Goal: Connect with others: Connect with others

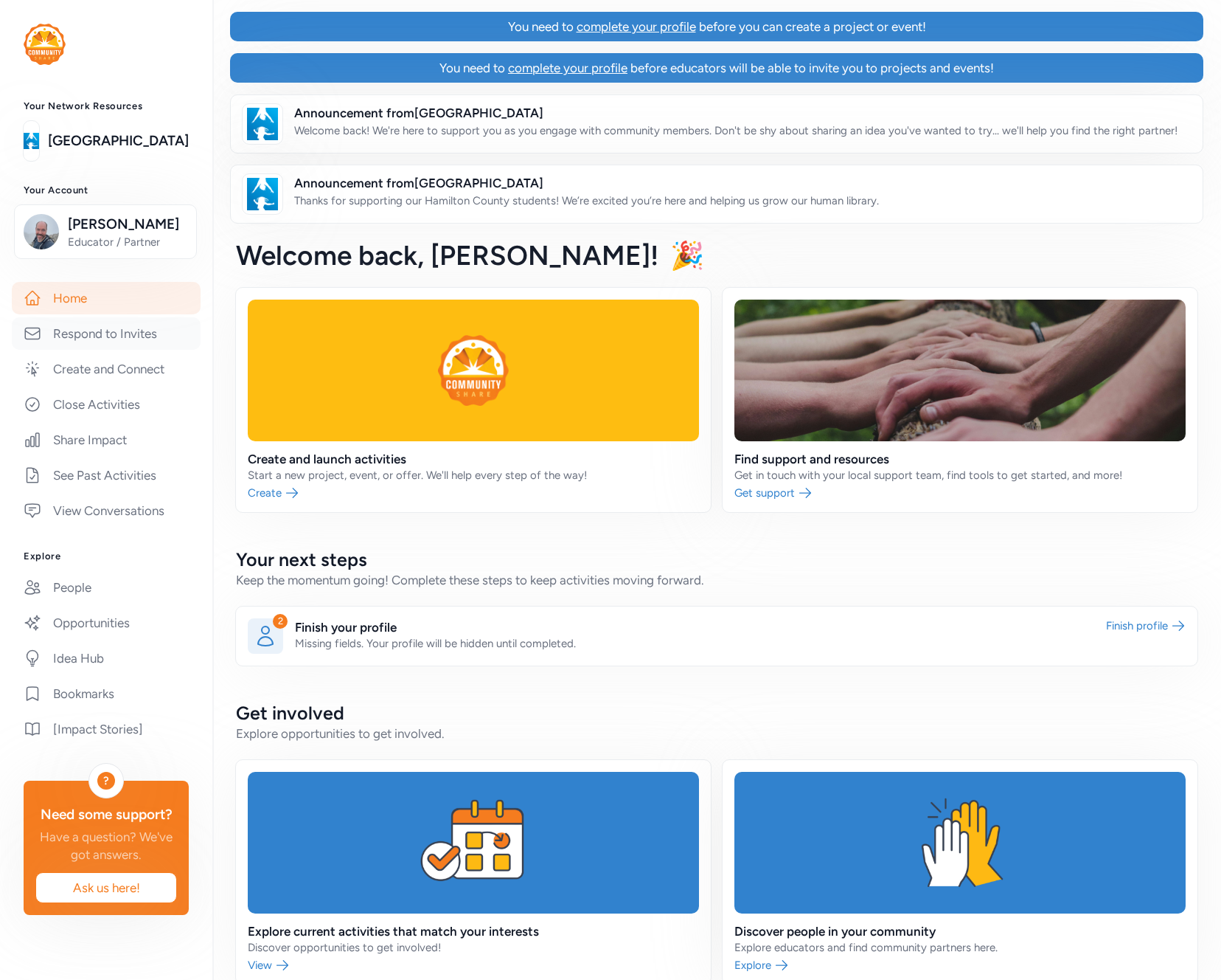
click at [110, 336] on link "Respond to Invites" at bounding box center [106, 333] width 188 height 33
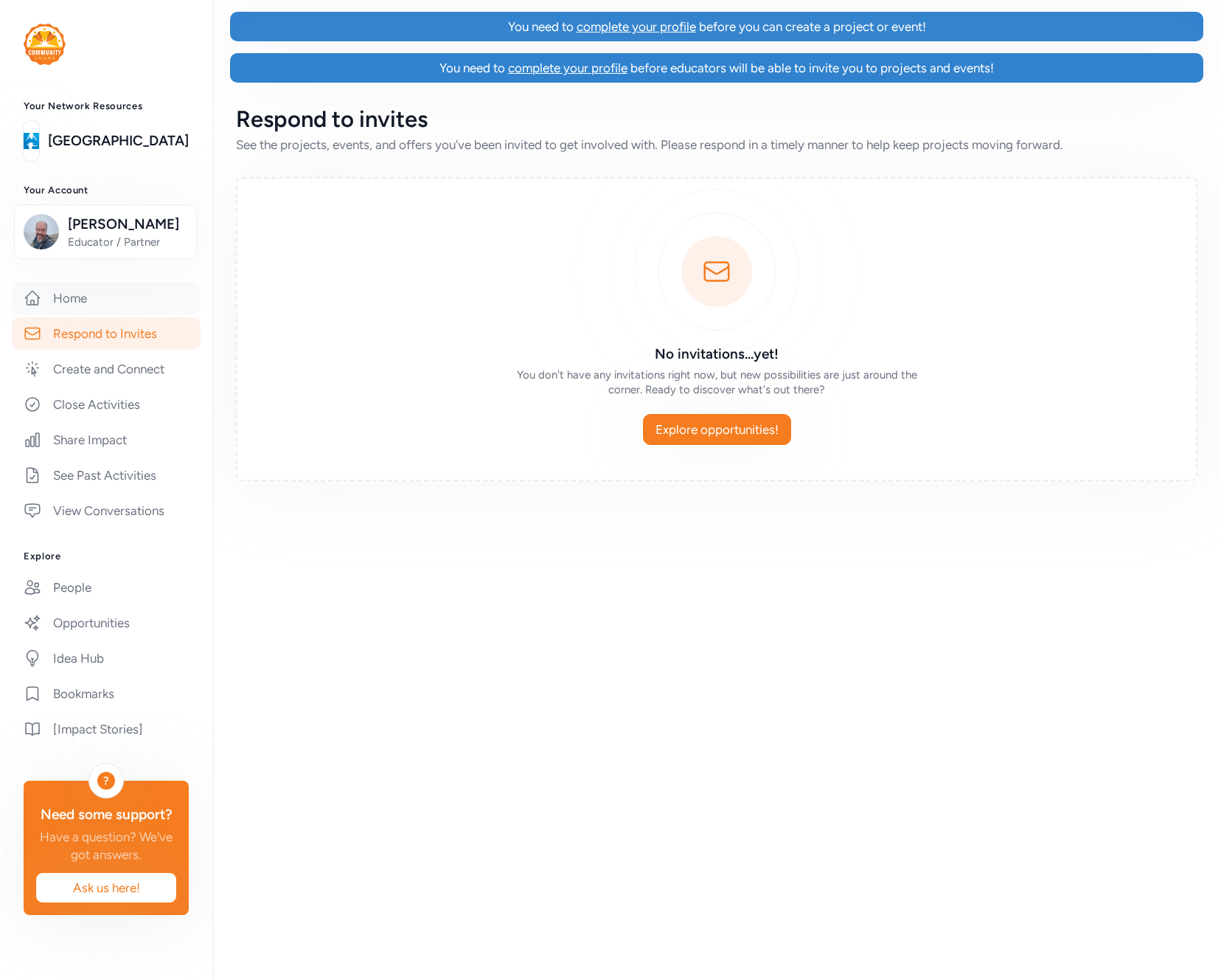
click at [136, 298] on link "Home" at bounding box center [106, 298] width 188 height 33
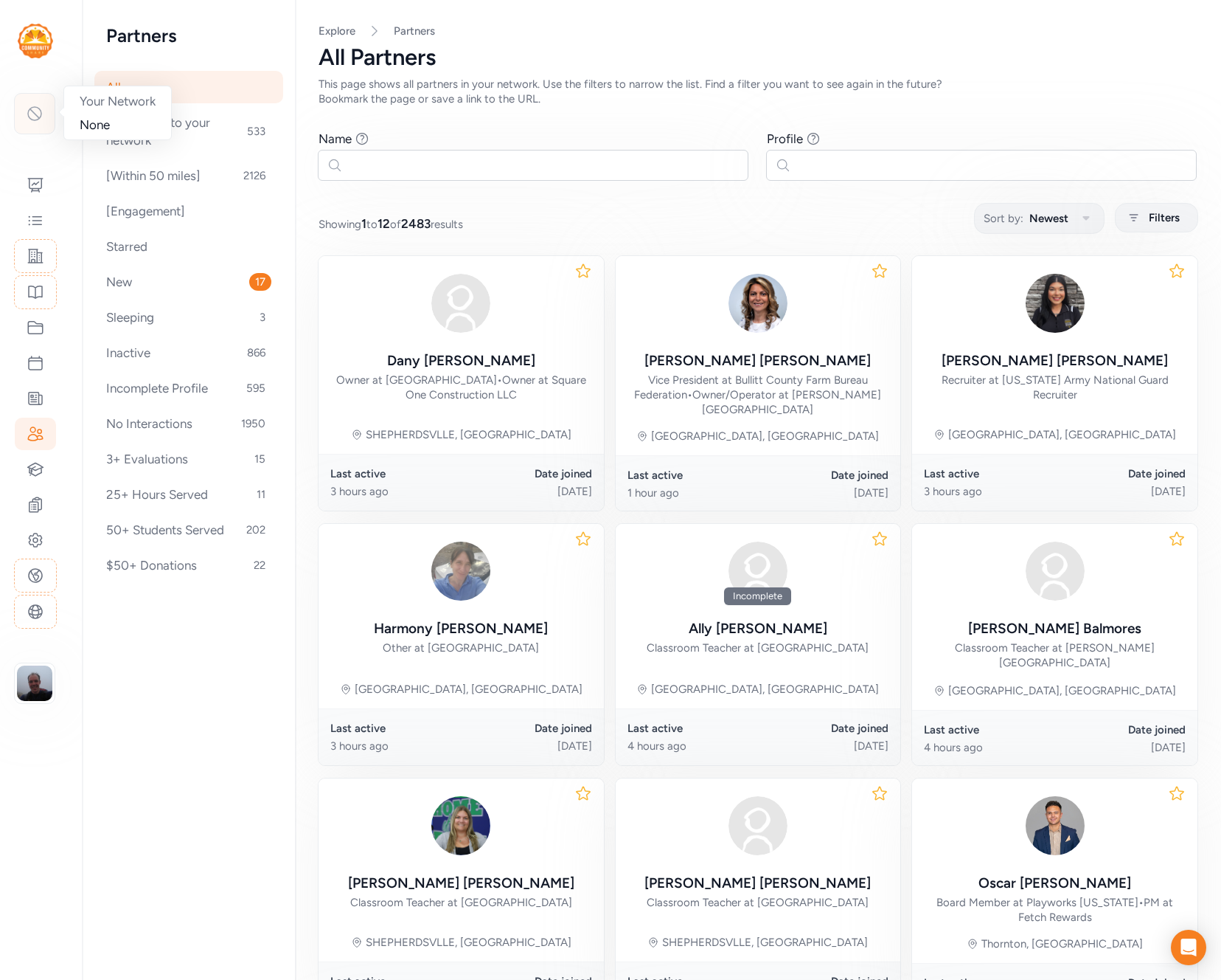
click at [37, 111] on icon at bounding box center [35, 114] width 18 height 18
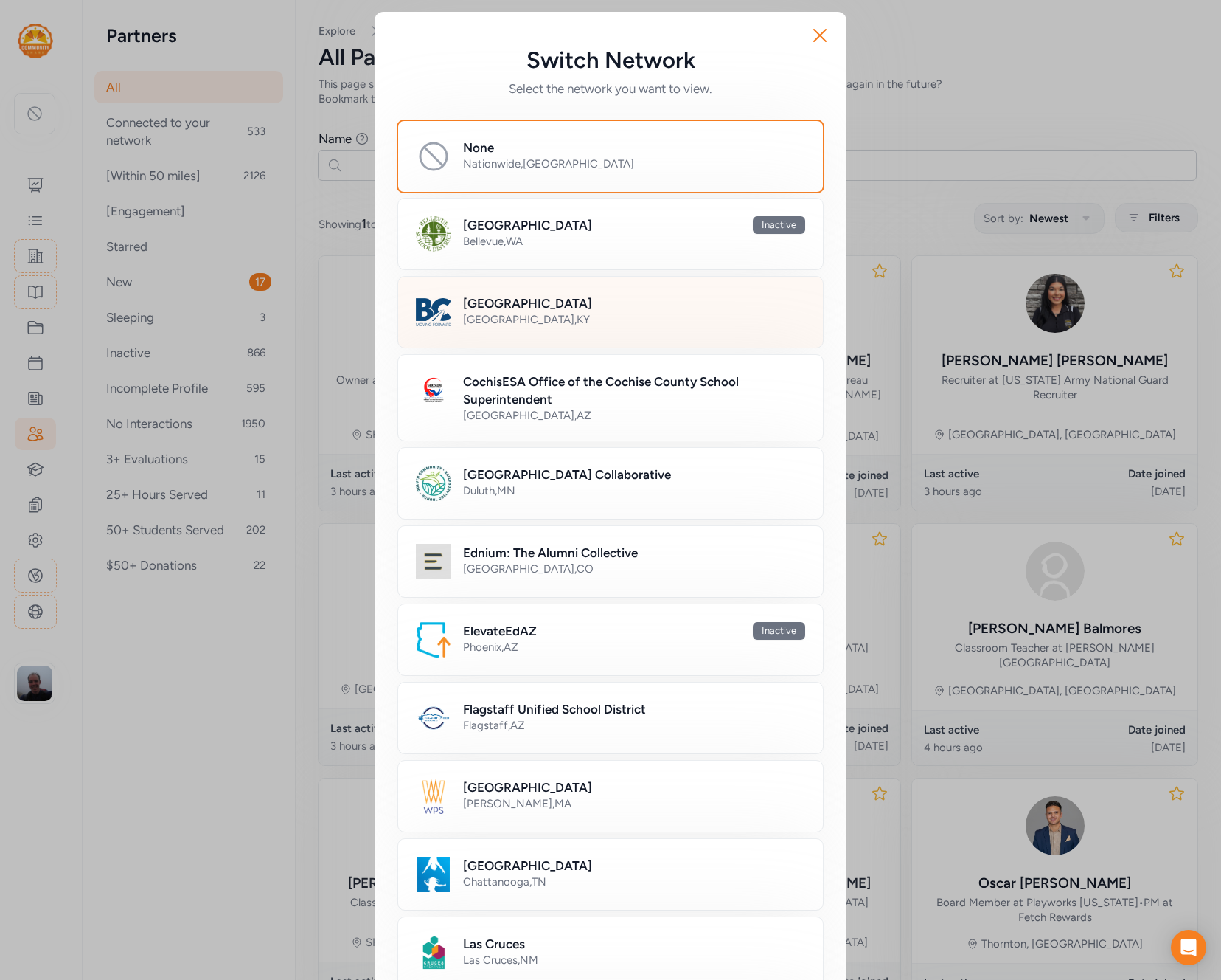
click at [579, 311] on h2 "[GEOGRAPHIC_DATA]" at bounding box center [528, 303] width 130 height 18
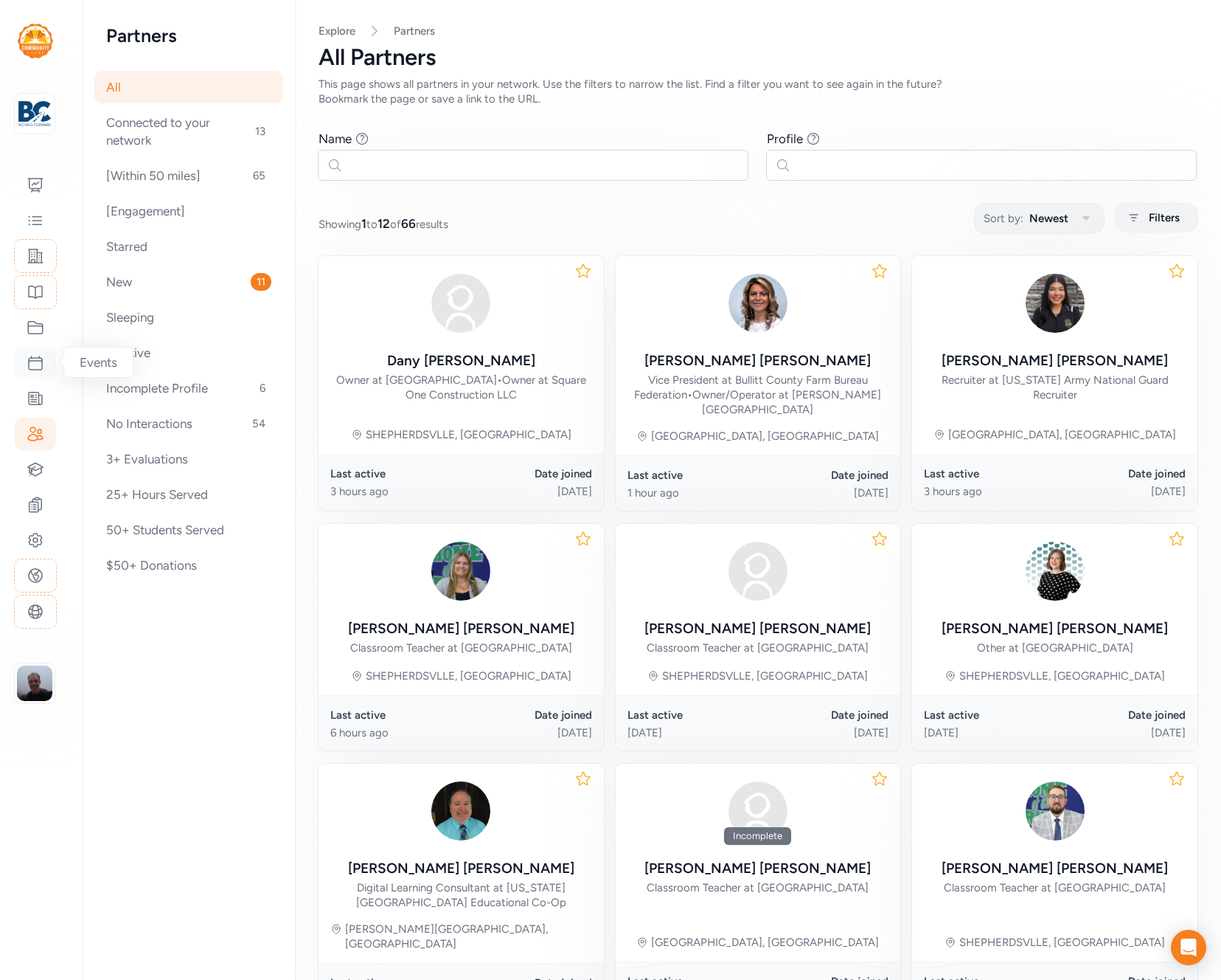
click at [37, 365] on icon at bounding box center [36, 363] width 18 height 18
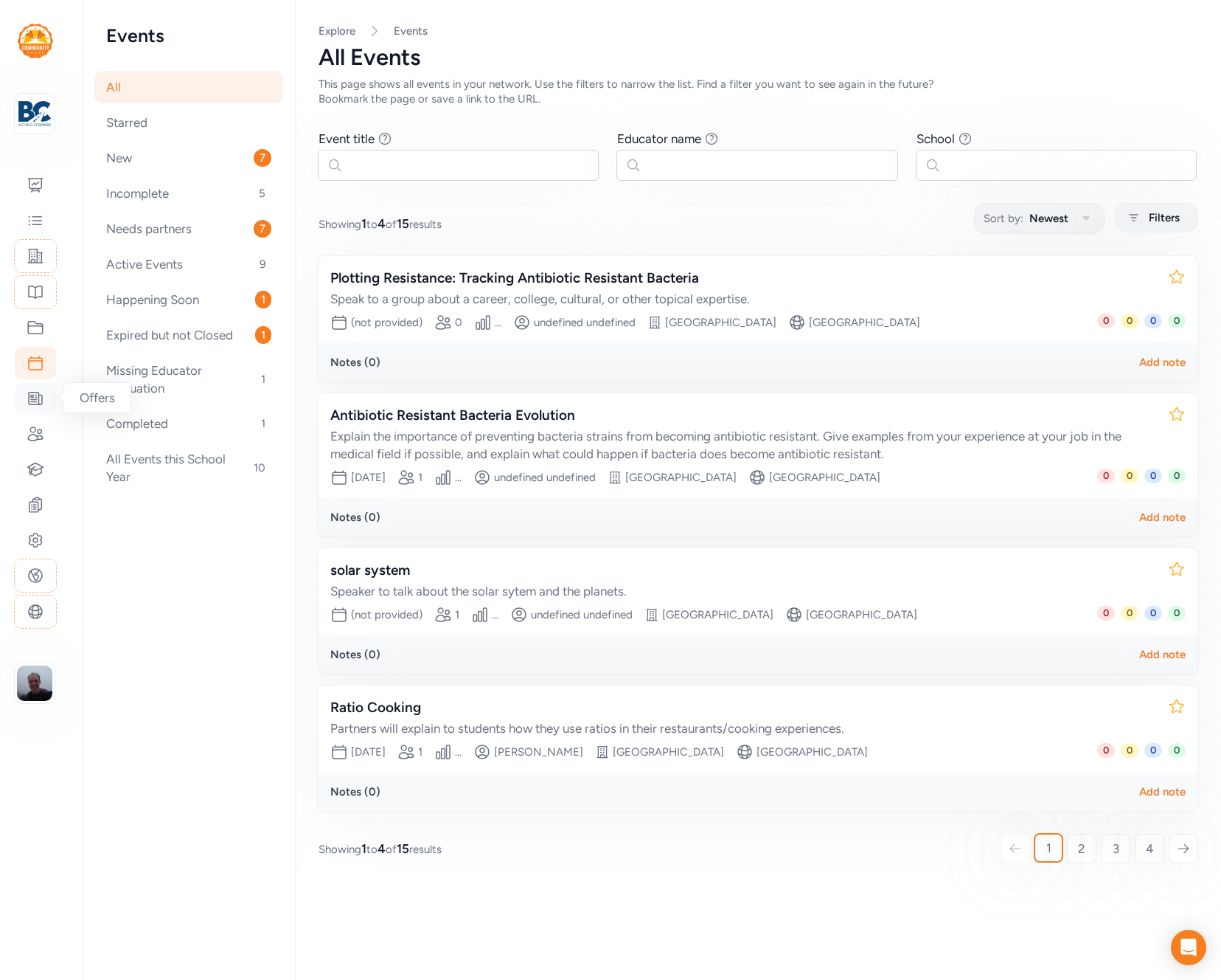
click at [36, 395] on icon at bounding box center [35, 399] width 13 height 13
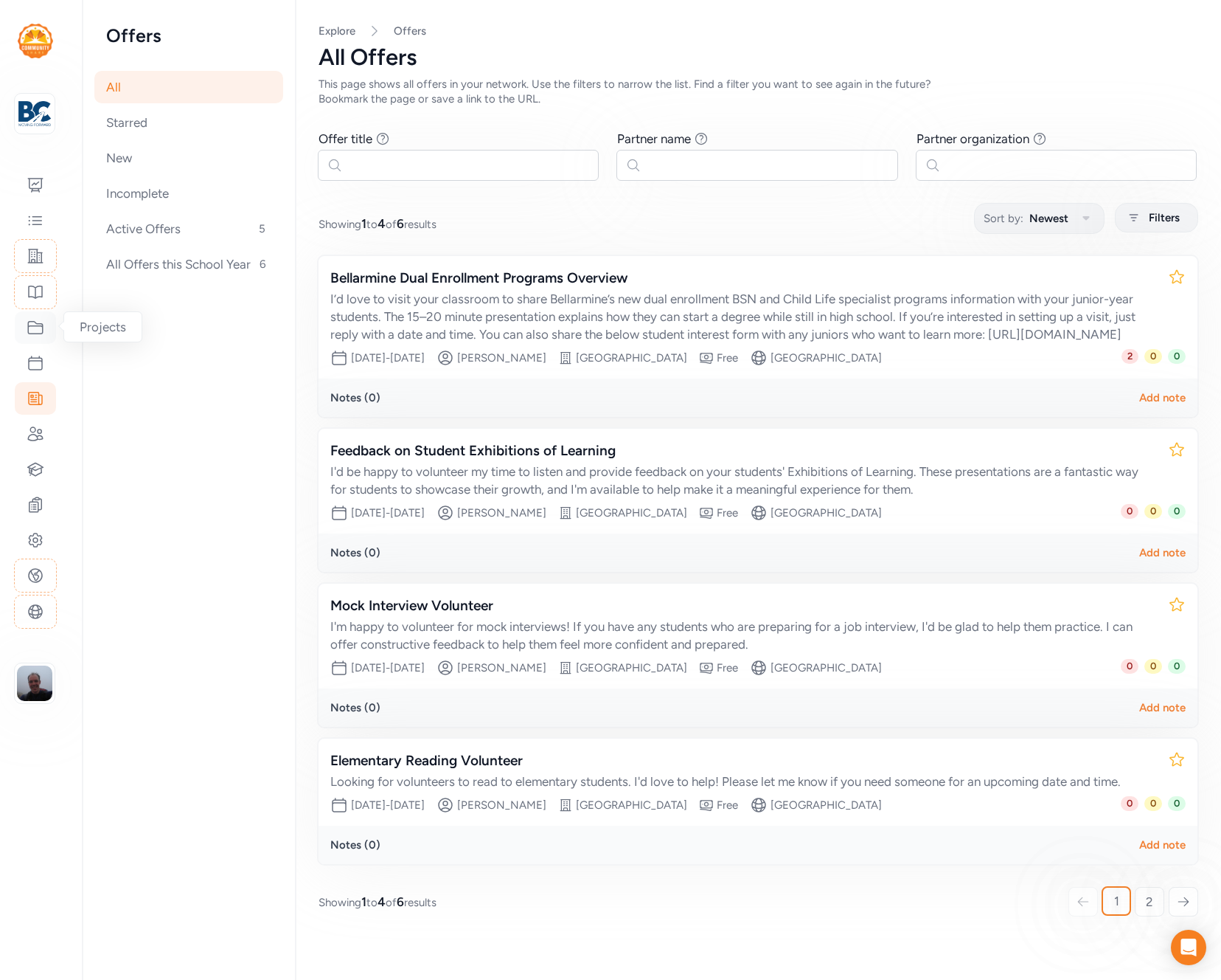
click at [39, 322] on icon at bounding box center [36, 328] width 18 height 18
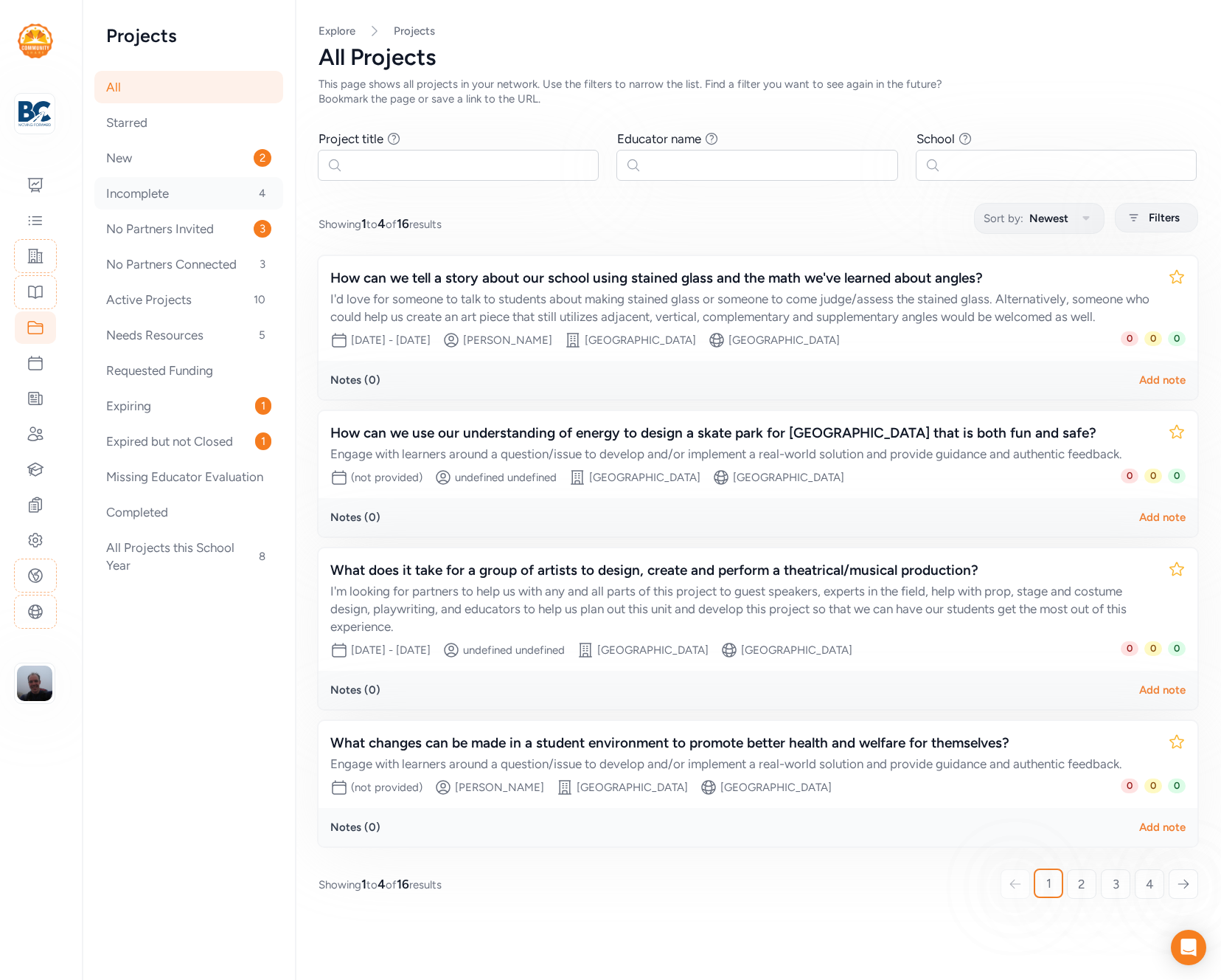
click at [151, 194] on div "Incomplete 4" at bounding box center [188, 193] width 188 height 33
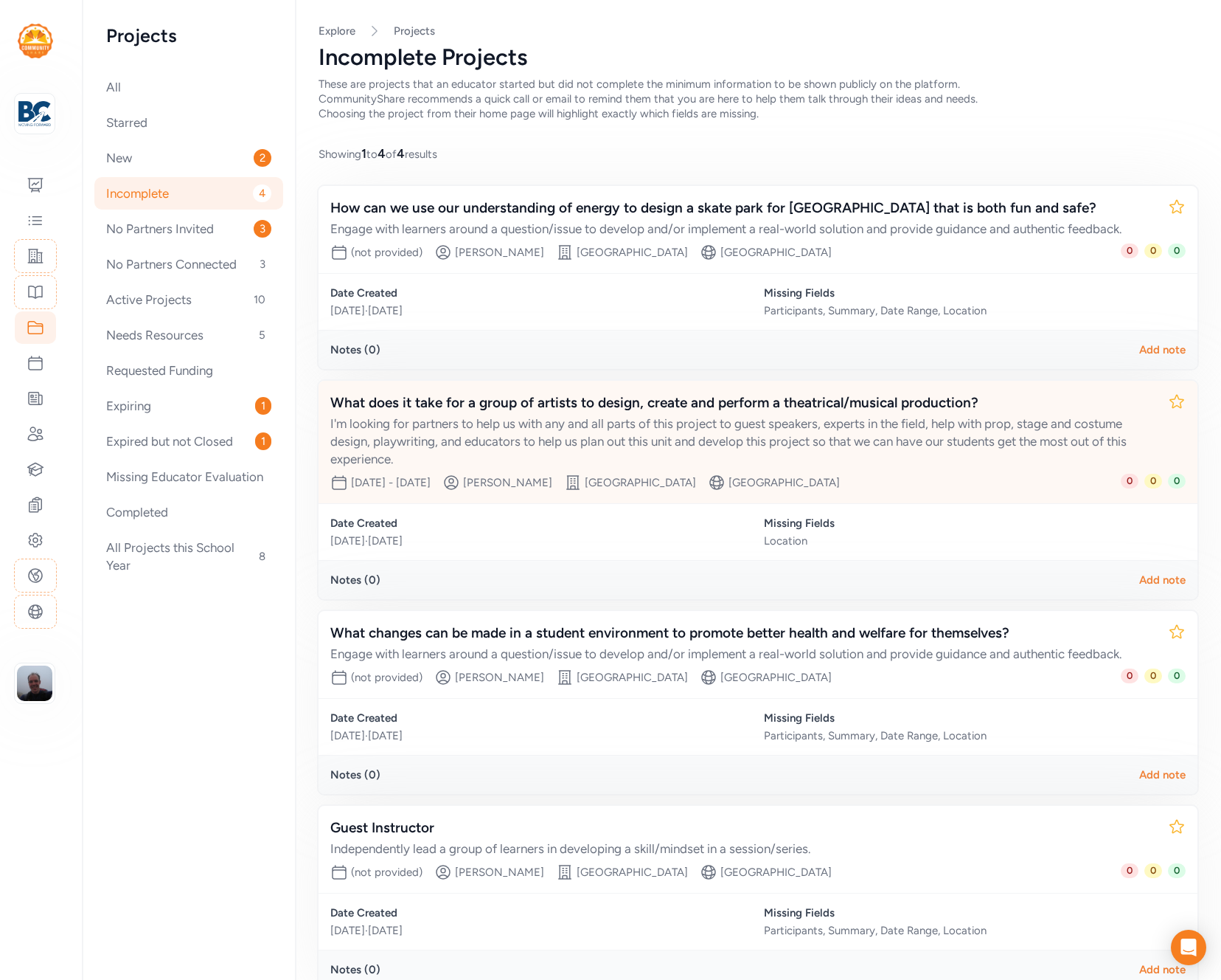
click at [542, 411] on div "What does it take for a group of artists to design, create and perform a theatr…" at bounding box center [744, 403] width 826 height 21
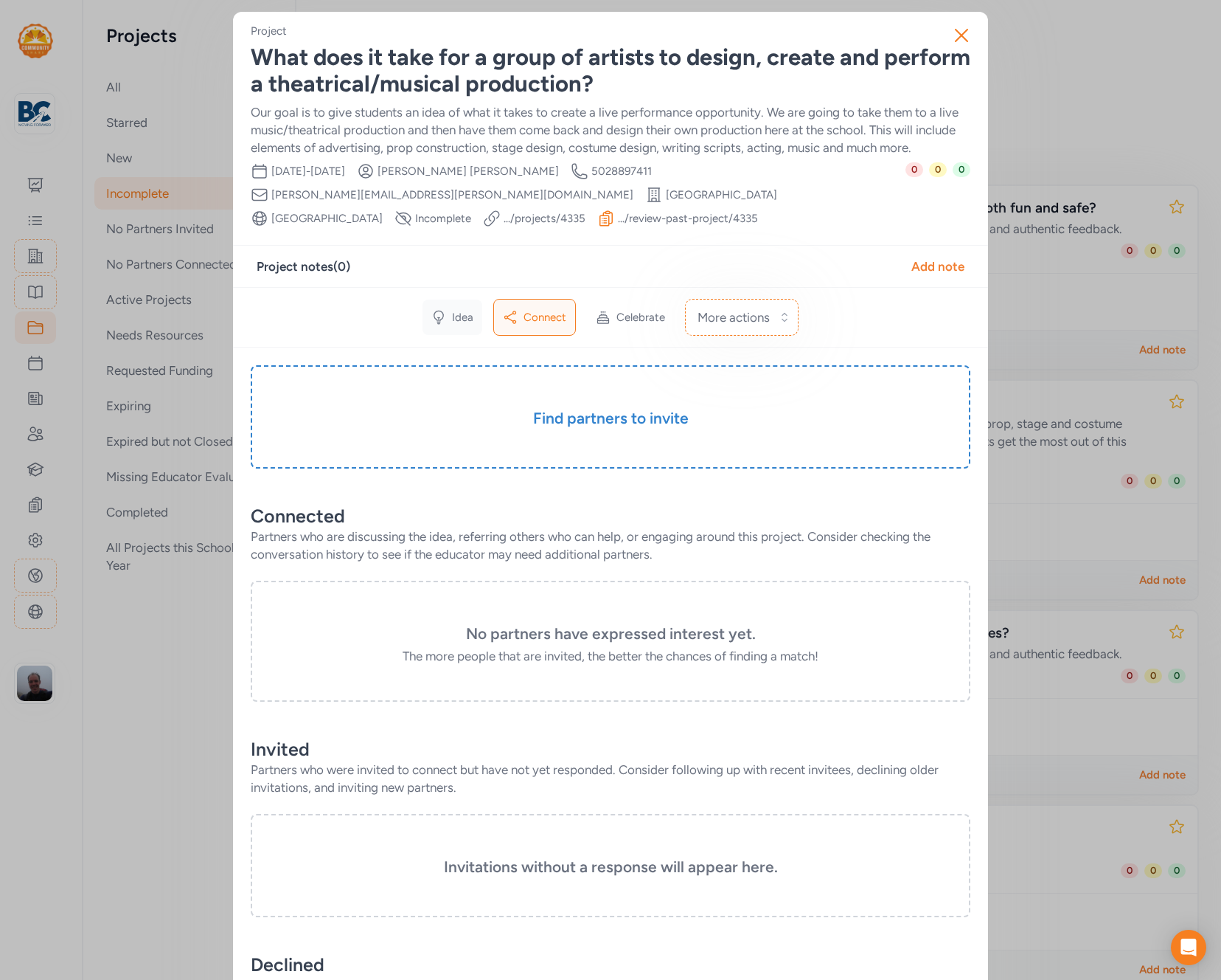
click at [464, 316] on span "Idea" at bounding box center [462, 317] width 21 height 15
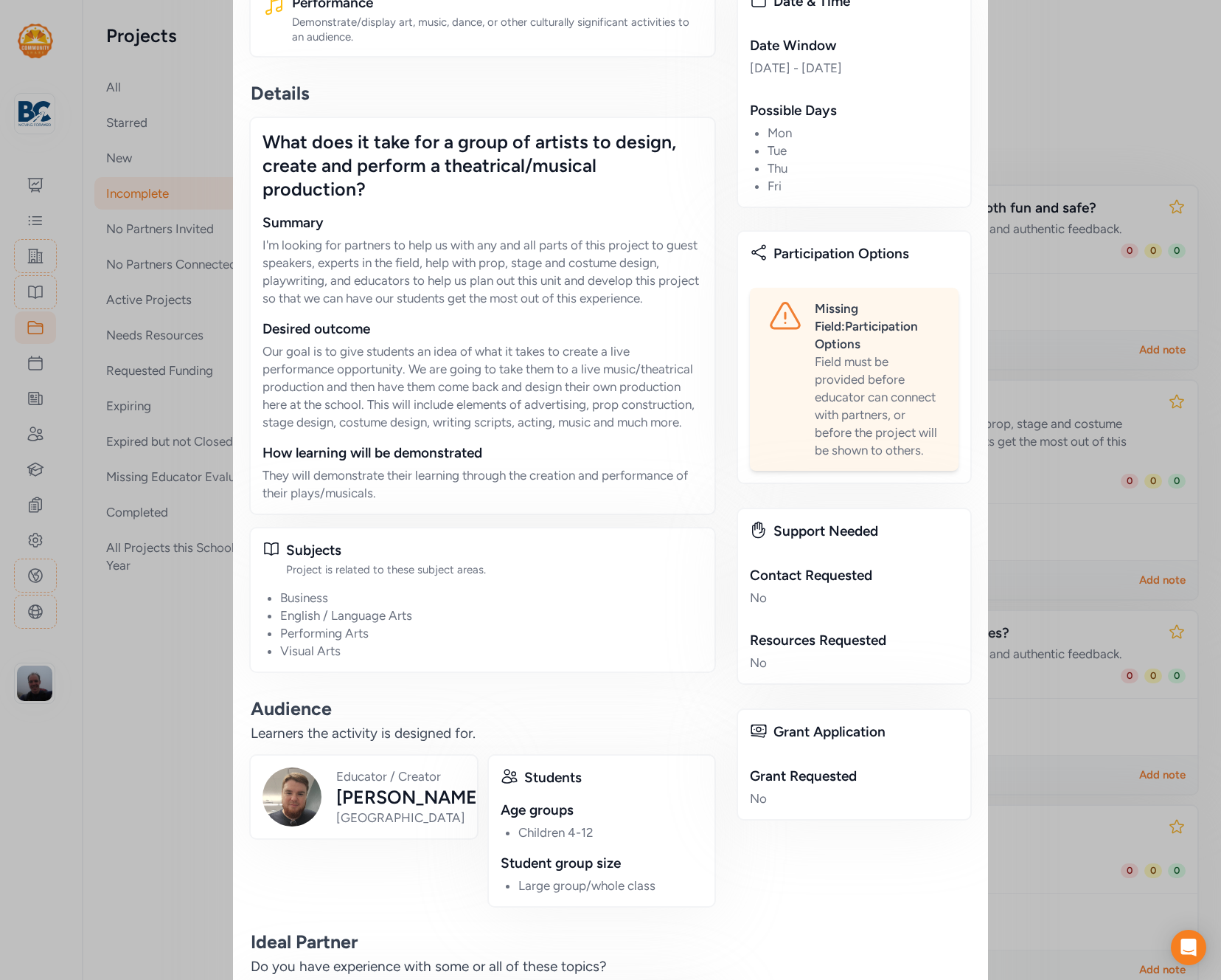
scroll to position [767, 0]
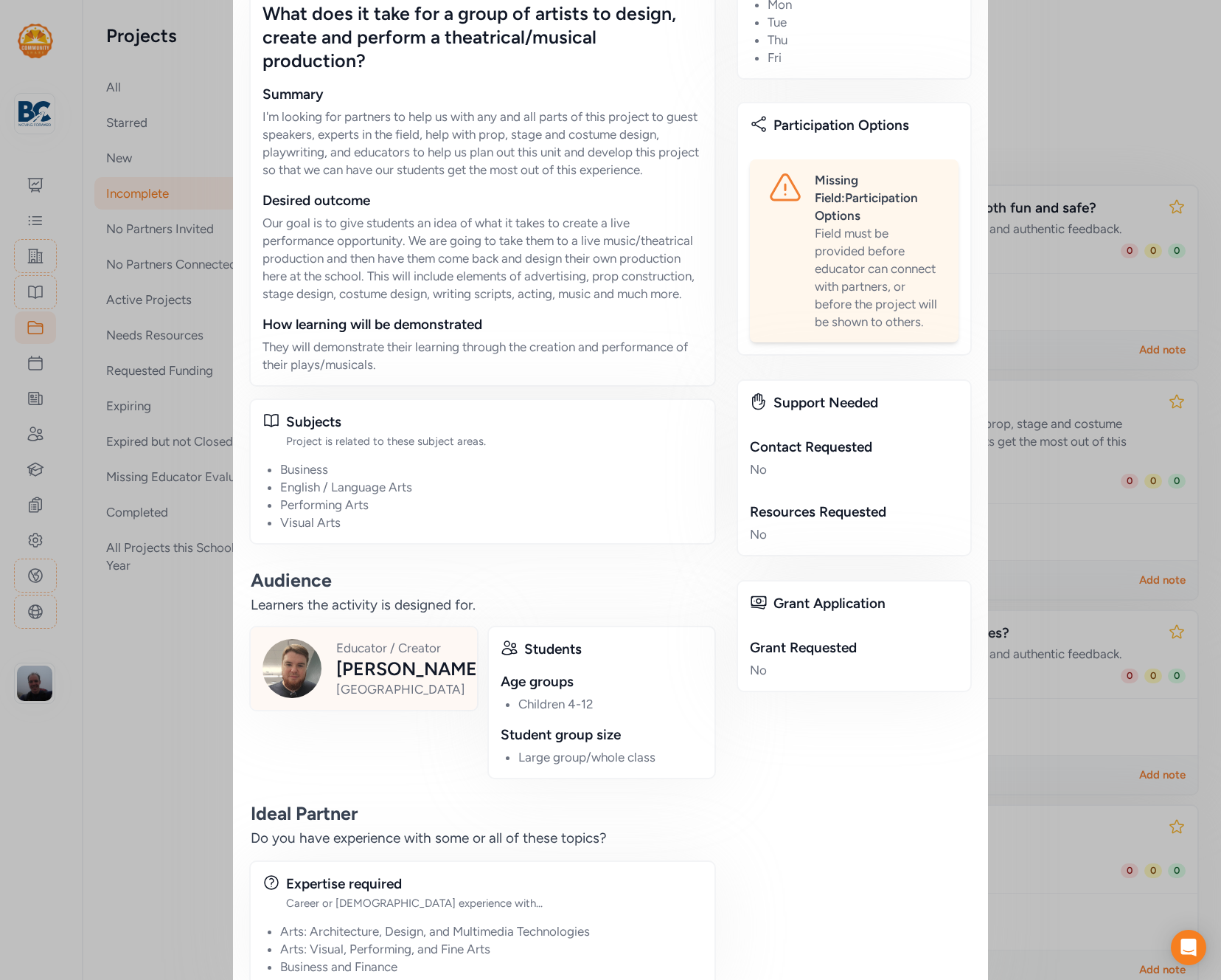
click at [375, 657] on div "[PERSON_NAME]" at bounding box center [409, 669] width 147 height 24
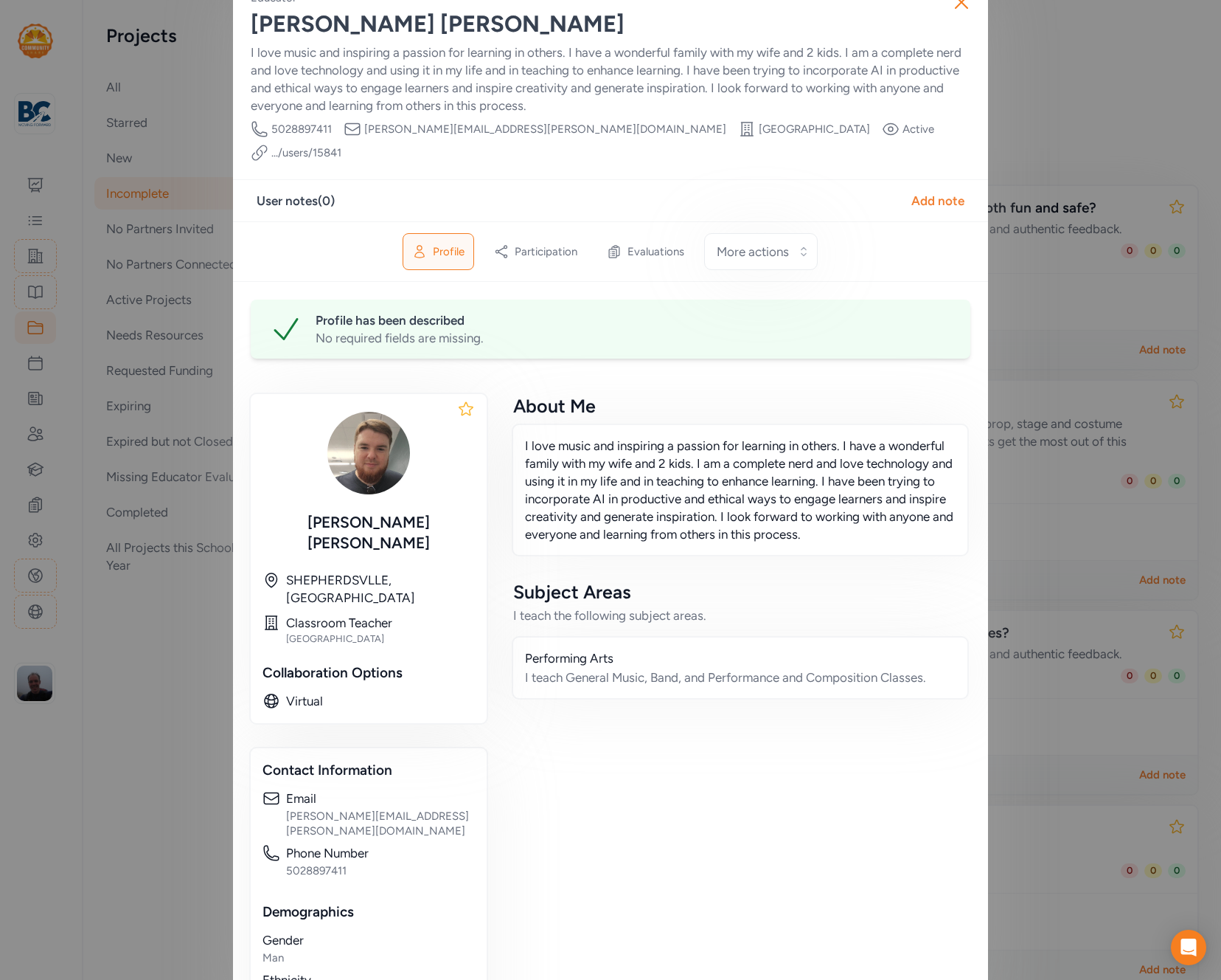
scroll to position [34, 0]
click at [342, 145] on link ".../users/ 15841" at bounding box center [306, 152] width 70 height 15
click at [179, 362] on div "Close Educator [PERSON_NAME] I love music and inspiring a passion for learning …" at bounding box center [610, 612] width 1221 height 1292
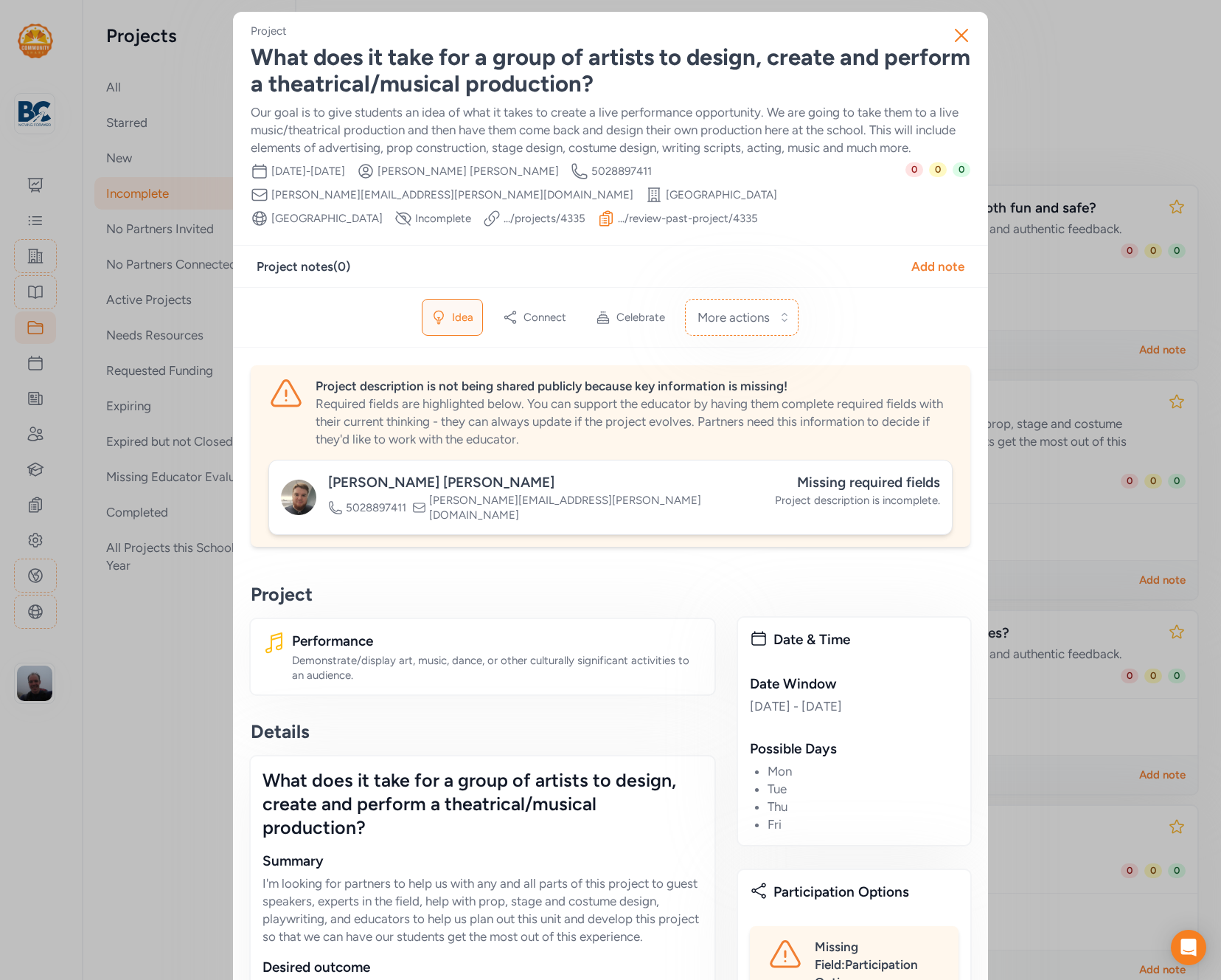
click at [586, 211] on link ".../projects/ 4335" at bounding box center [544, 218] width 82 height 15
click at [544, 319] on span "Connect" at bounding box center [544, 317] width 43 height 15
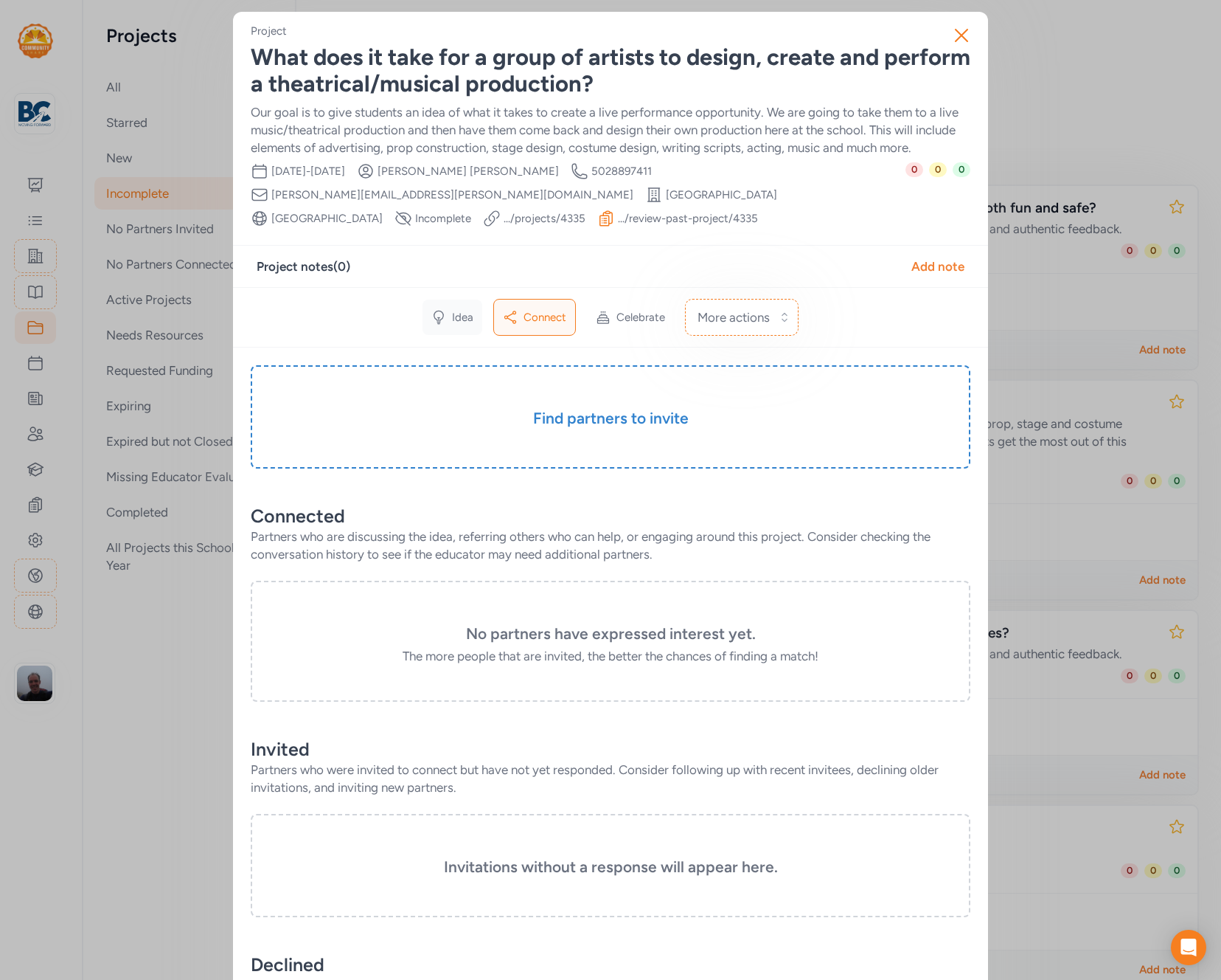
click at [460, 316] on span "Idea" at bounding box center [462, 317] width 21 height 15
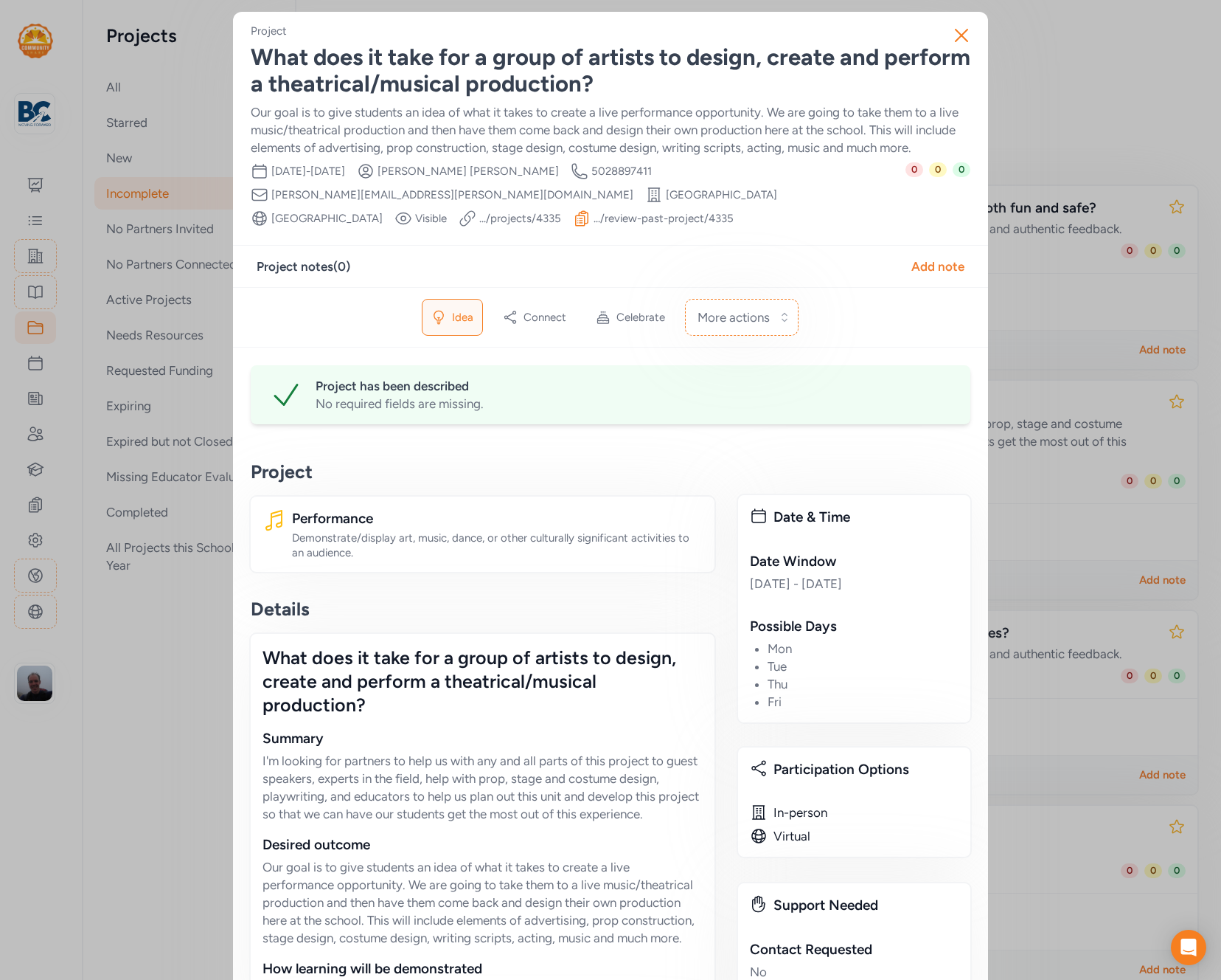
click at [124, 471] on div "Close Project What does it take for a group of artists to design, create and pe…" at bounding box center [610, 830] width 1221 height 1662
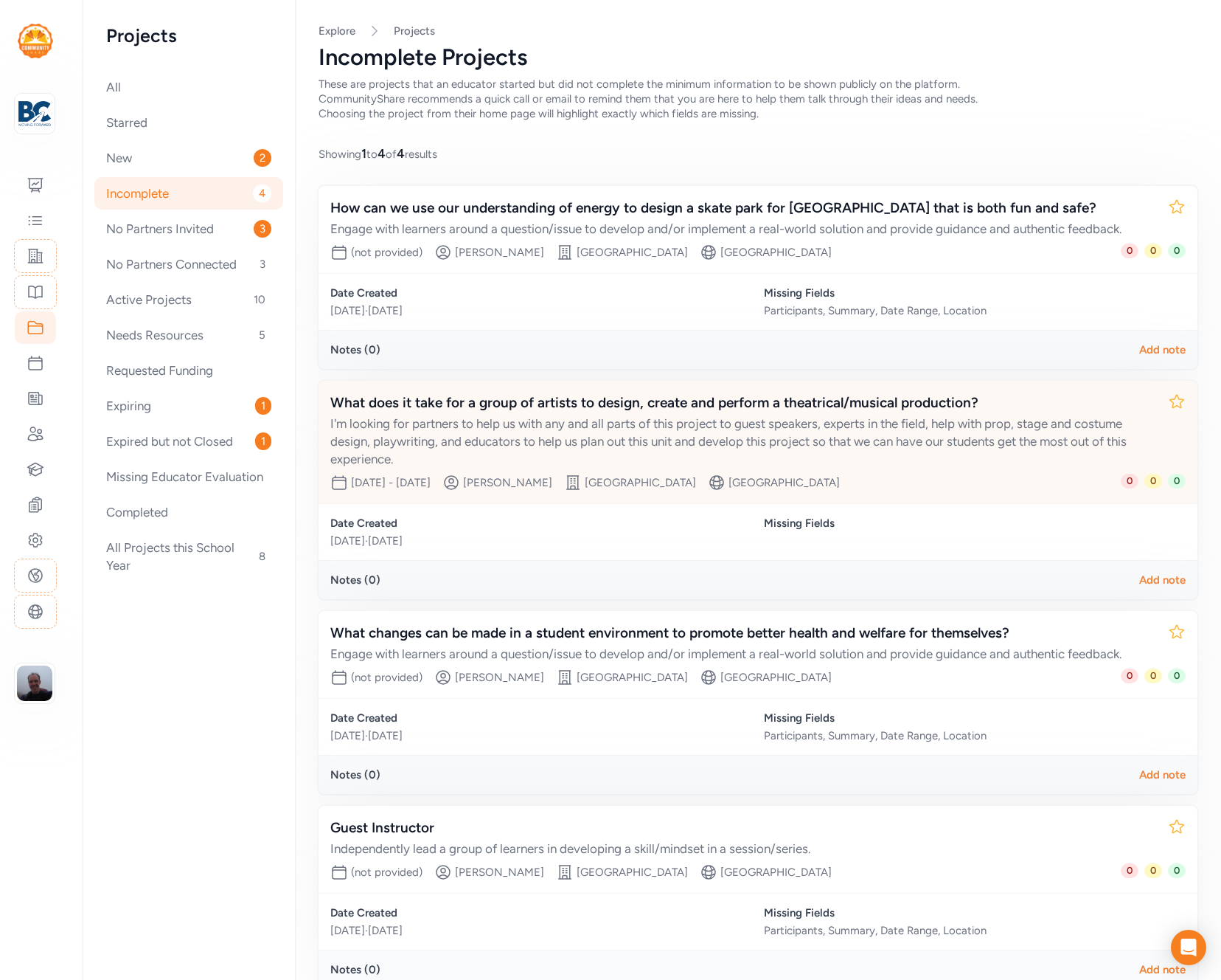
click at [502, 428] on div "I'm looking for partners to help us with any and all parts of this project to g…" at bounding box center [744, 441] width 826 height 53
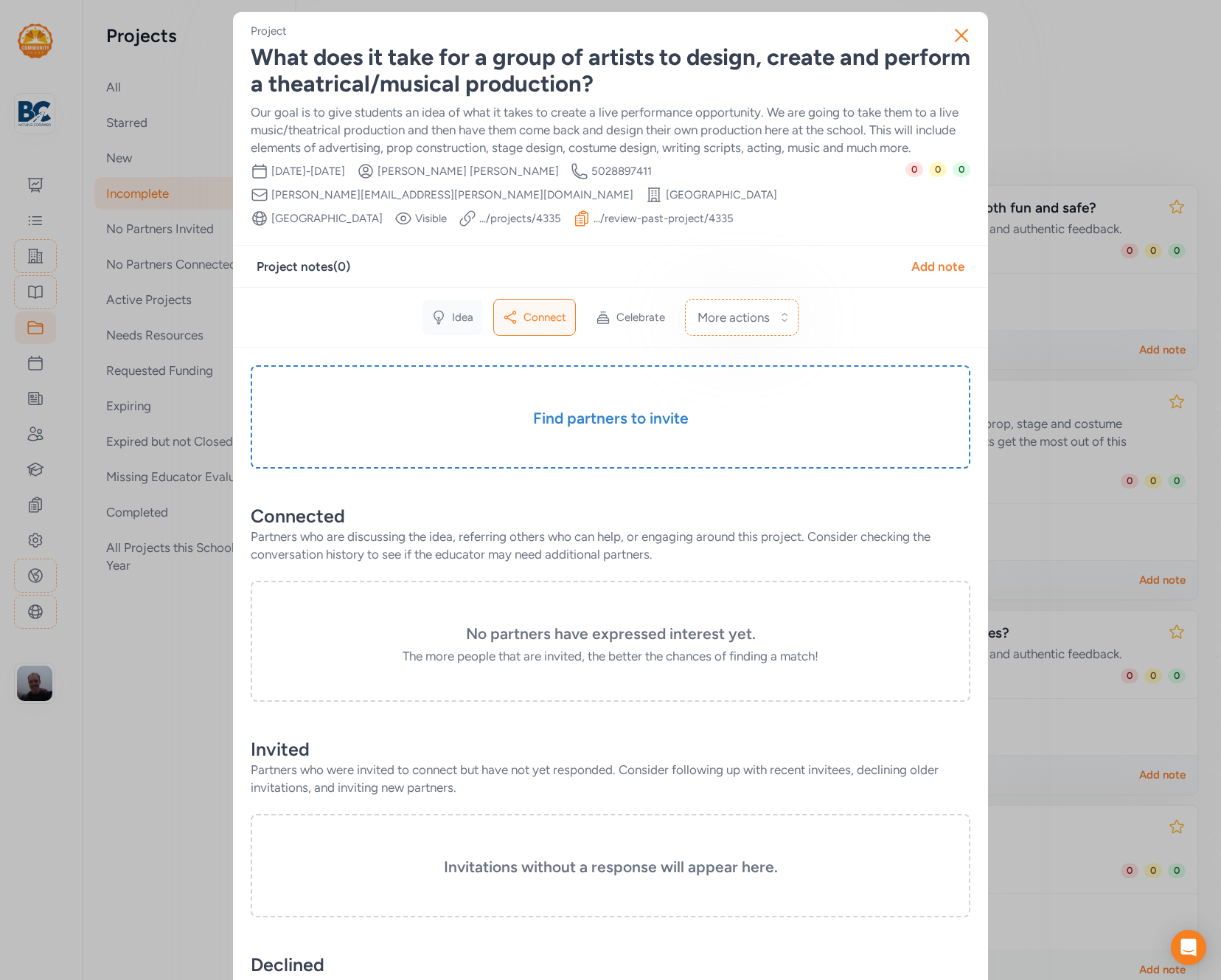
click at [451, 326] on div "Idea" at bounding box center [453, 317] width 60 height 36
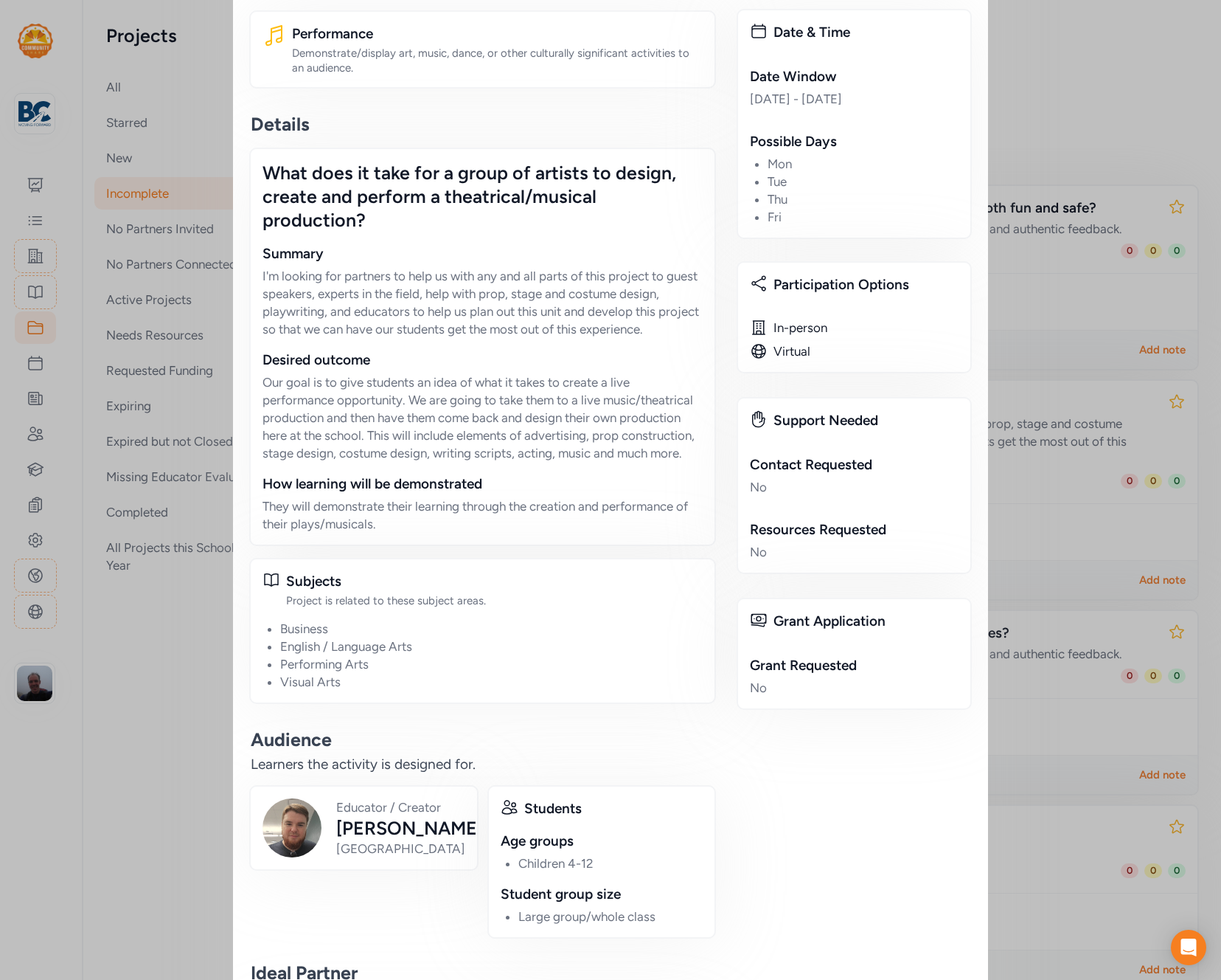
scroll to position [487, 0]
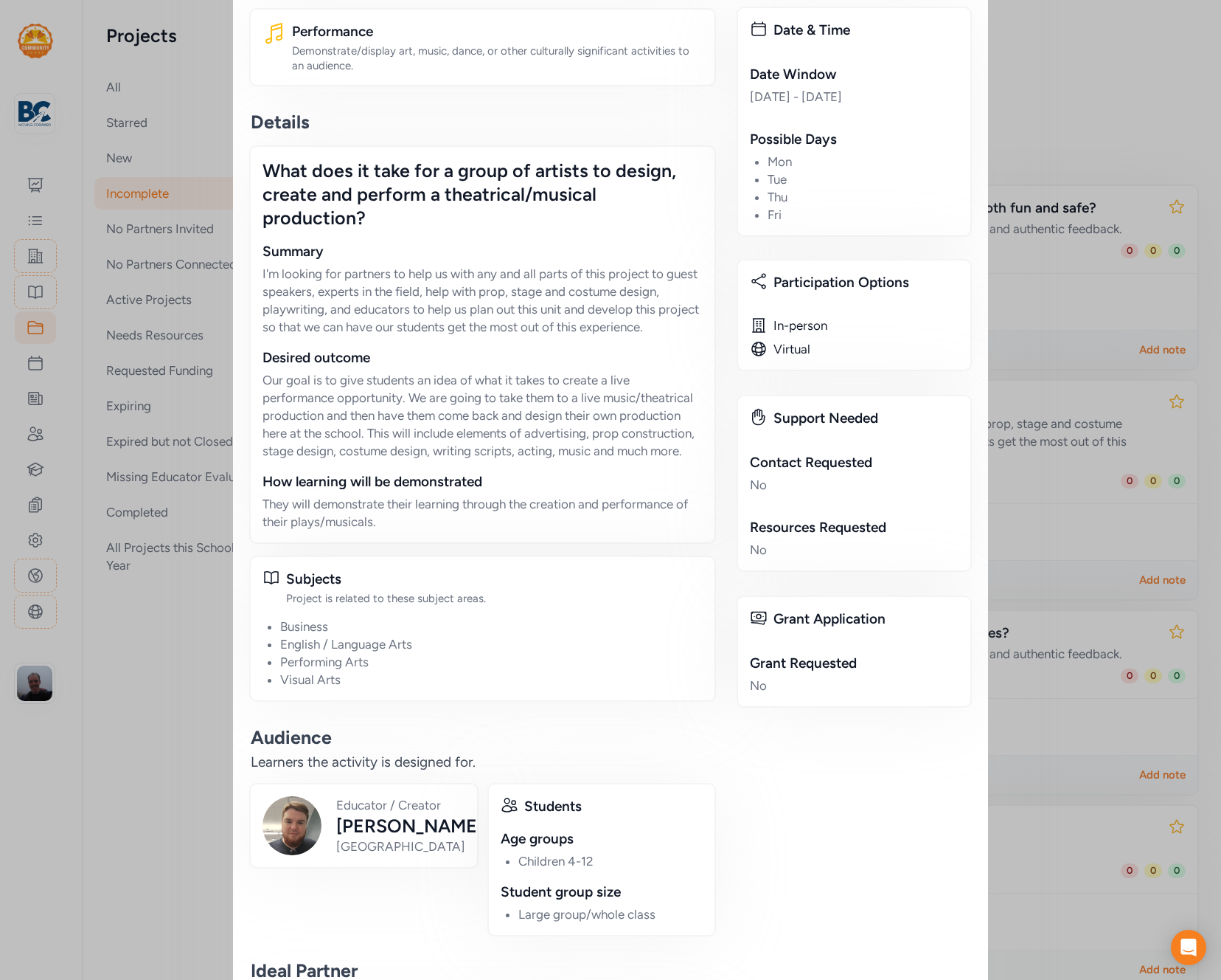
click at [214, 236] on div "Close Project What does it take for a group of artists to design, create and pe…" at bounding box center [610, 344] width 1221 height 1662
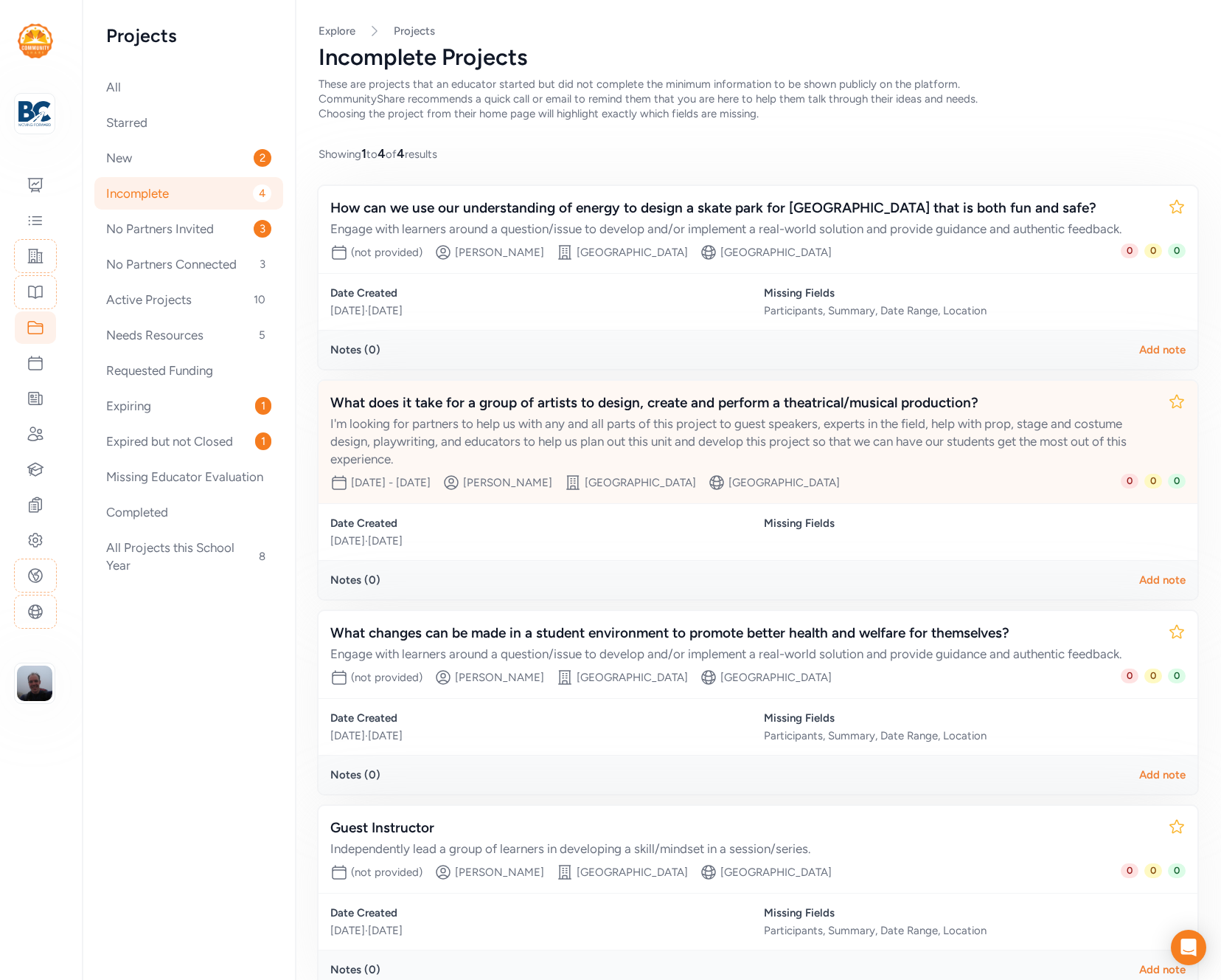
click at [492, 413] on div "What does it take for a group of artists to design, create and perform a theatr…" at bounding box center [744, 403] width 826 height 21
